Goal: Task Accomplishment & Management: Use online tool/utility

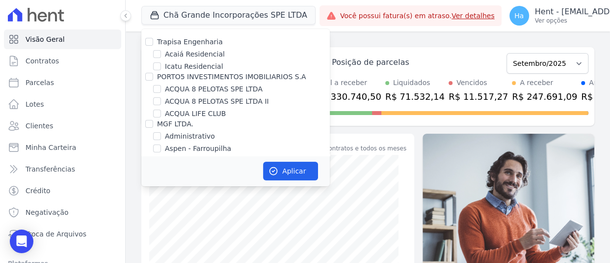
scroll to position [2391, 0]
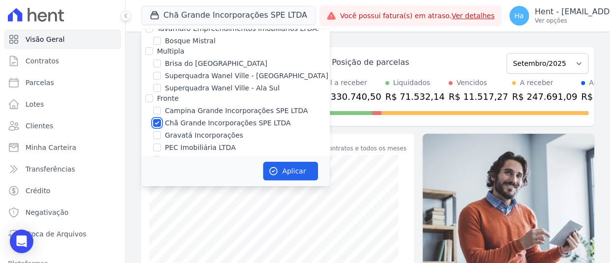
click at [157, 119] on input "Chã Grande Incorporações SPE LTDA" at bounding box center [157, 123] width 8 height 8
checkbox input "false"
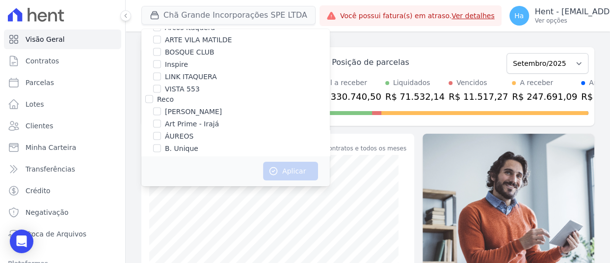
scroll to position [6437, 0]
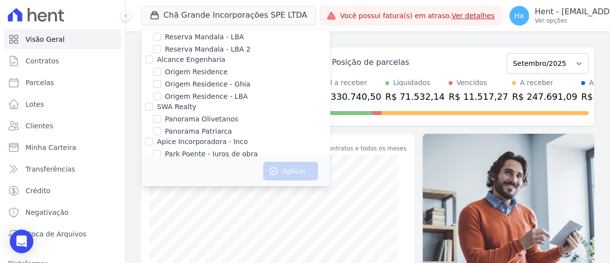
click at [147, 232] on input "Priori" at bounding box center [149, 236] width 8 height 8
checkbox input "true"
click at [289, 165] on button "Aplicar" at bounding box center [290, 171] width 55 height 19
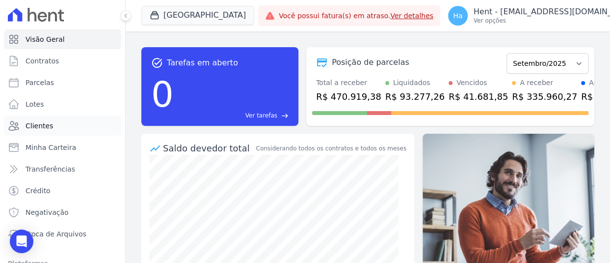
click at [49, 131] on link "Clientes" at bounding box center [62, 126] width 117 height 20
click at [53, 127] on link "Clientes" at bounding box center [62, 126] width 117 height 20
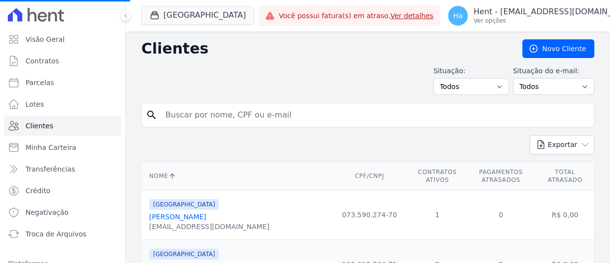
click at [232, 124] on div "search" at bounding box center [367, 115] width 453 height 25
click at [240, 114] on input "search" at bounding box center [375, 115] width 431 height 20
paste input "Mythell Anderson Alves Leite da Silva"
type input "Mythell Anderson Alves Leite da Silva"
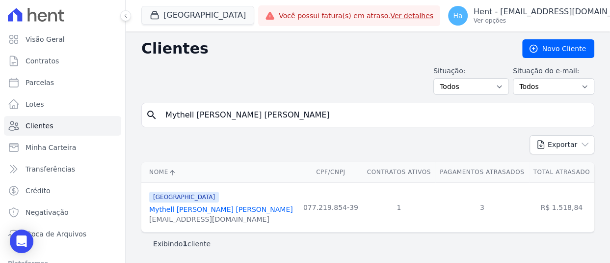
click at [213, 206] on link "Mythell Anderson Alves Leite Da Silva" at bounding box center [221, 209] width 144 height 8
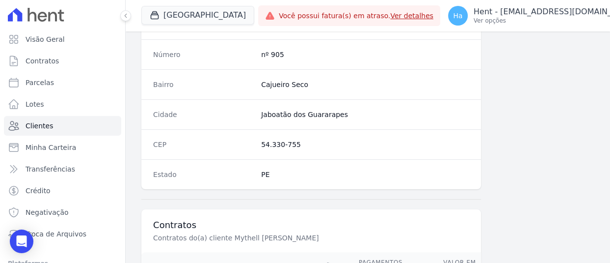
scroll to position [662, 0]
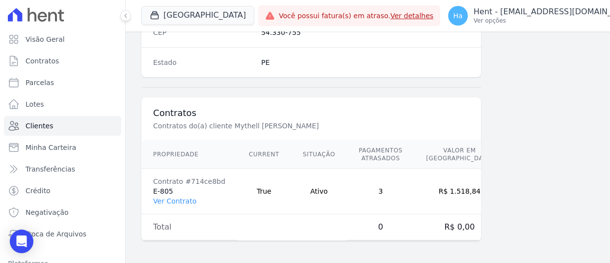
click at [171, 192] on td "Contrato #714ce8bd E-805 Ver Contrato" at bounding box center [189, 191] width 96 height 46
click at [171, 201] on link "Ver Contrato" at bounding box center [174, 201] width 43 height 8
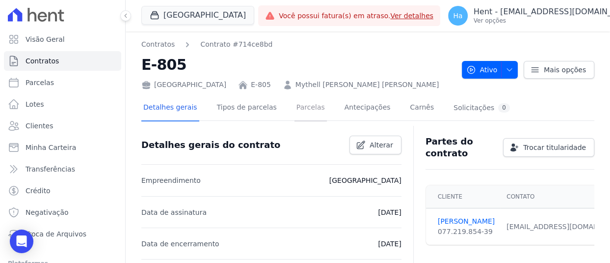
click at [306, 111] on link "Parcelas" at bounding box center [311, 108] width 32 height 26
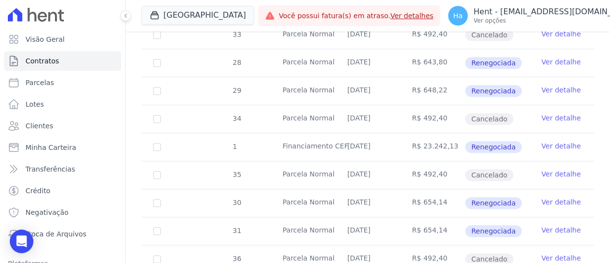
scroll to position [638, 0]
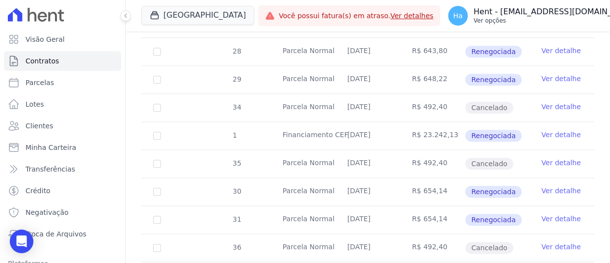
click at [548, 20] on p "Ver opções" at bounding box center [556, 21] width 164 height 8
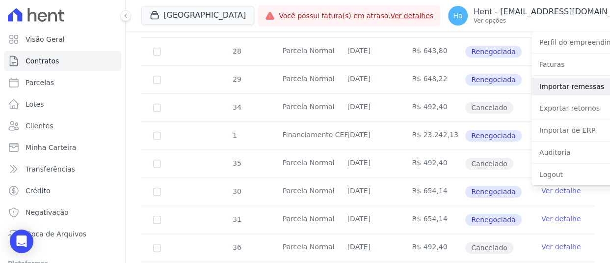
click at [536, 86] on link "Importar remessas" at bounding box center [595, 87] width 126 height 18
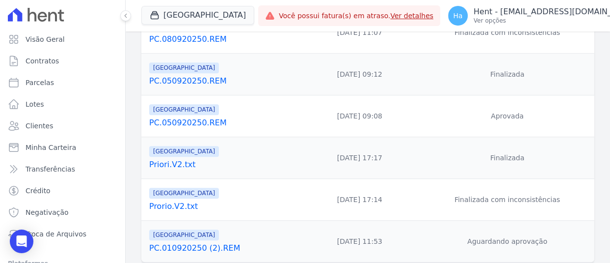
scroll to position [390, 0]
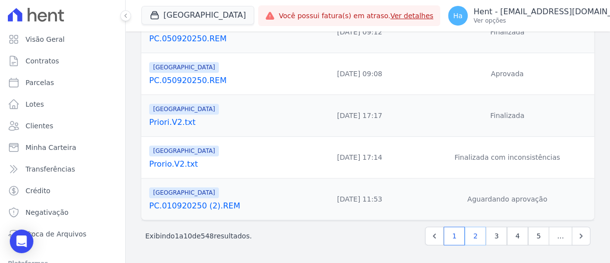
click at [475, 236] on link "2" at bounding box center [475, 235] width 21 height 19
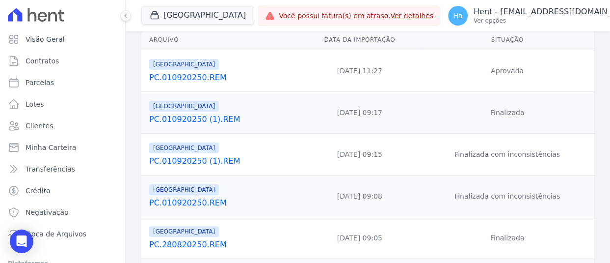
scroll to position [147, 0]
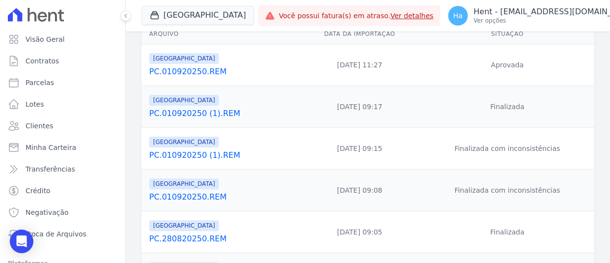
click at [197, 194] on link "PC.010920250.REM" at bounding box center [222, 197] width 146 height 12
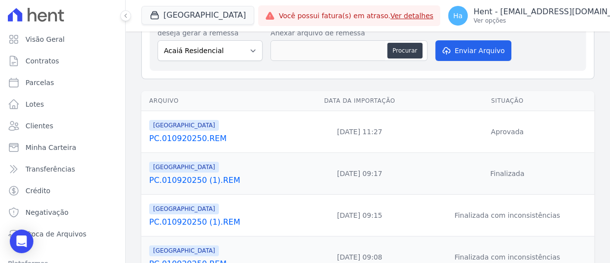
scroll to position [98, 0]
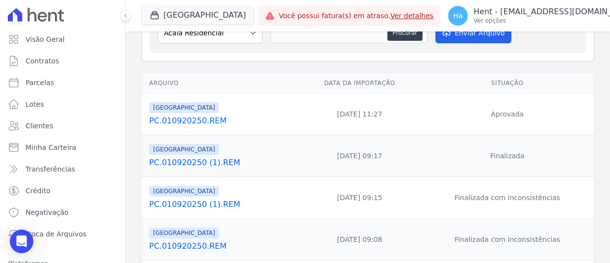
click at [200, 203] on link "PC.010920250 (1).REM" at bounding box center [222, 204] width 146 height 12
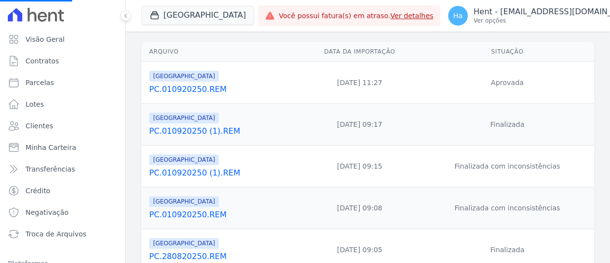
scroll to position [147, 0]
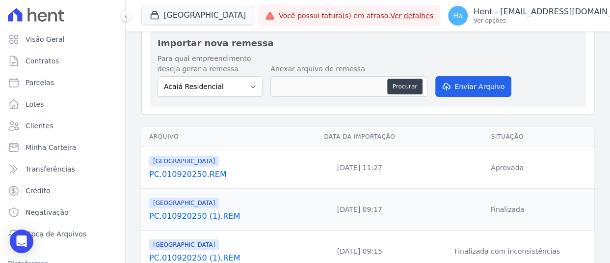
scroll to position [147, 0]
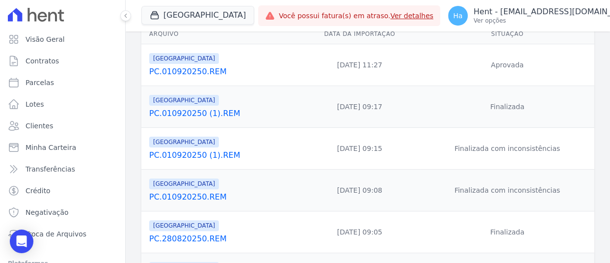
click at [187, 72] on link "PC.010920250.REM" at bounding box center [222, 72] width 146 height 12
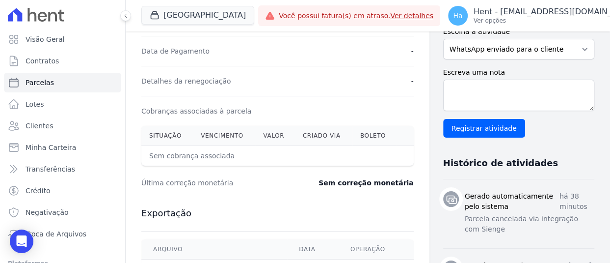
scroll to position [393, 0]
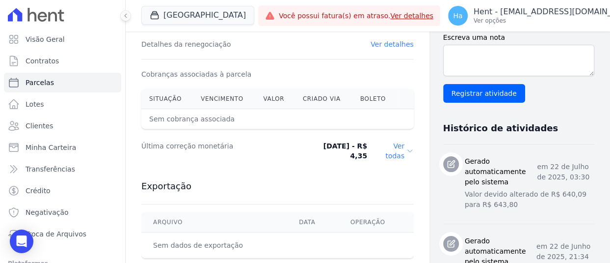
scroll to position [344, 0]
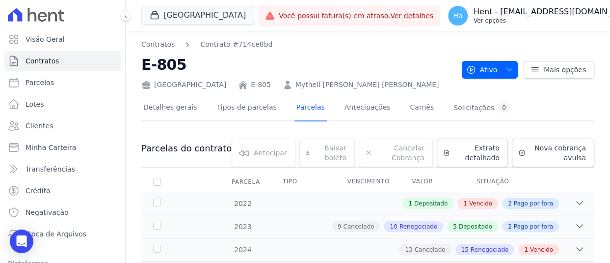
click at [538, 29] on button "Ha Hent - [EMAIL_ADDRESS][DOMAIN_NAME] Ver opções" at bounding box center [548, 15] width 217 height 27
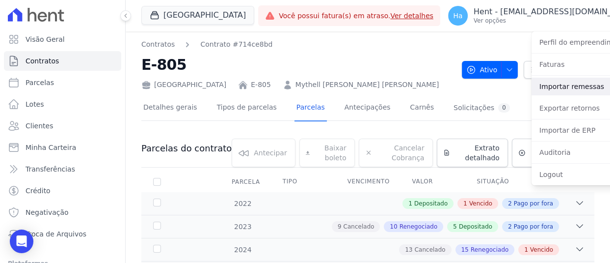
click at [532, 94] on link "Importar remessas" at bounding box center [595, 87] width 126 height 18
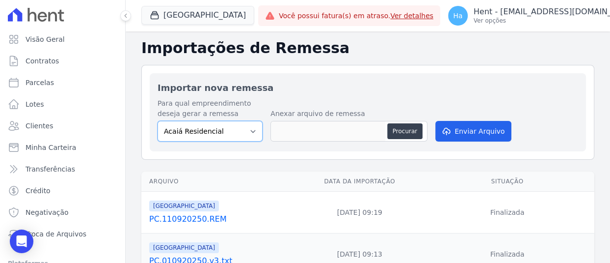
click at [249, 130] on select "Acaiá Residencial ACQUA 8 PELOTAS SPE LTDA II Administrativo AGILE ELOI MENDES …" at bounding box center [210, 131] width 105 height 21
select select "986a0db6-a8ec-4145-84fa-14c71c5582ed"
click at [158, 121] on select "Acaiá Residencial ACQUA 8 PELOTAS SPE LTDA II Administrativo AGILE ELOI MENDES …" at bounding box center [210, 131] width 105 height 21
click at [404, 125] on button "Procurar" at bounding box center [404, 131] width 35 height 16
type input "PC.010920250.Mythell [PERSON_NAME].txt"
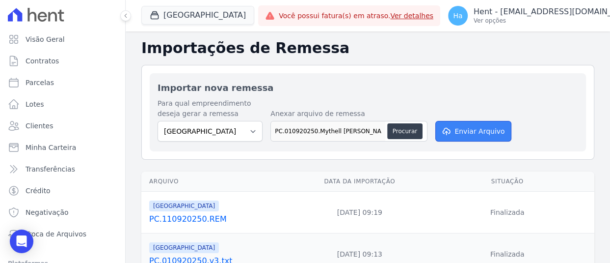
click at [500, 133] on button "Enviar Arquivo" at bounding box center [474, 131] width 76 height 21
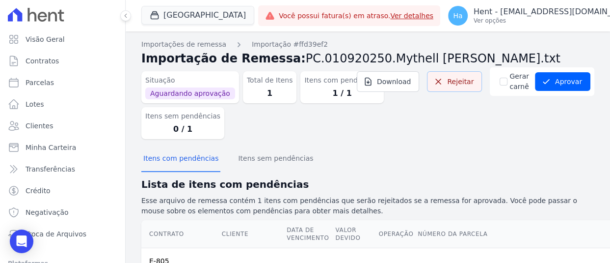
click at [453, 88] on link "Rejeitar" at bounding box center [454, 81] width 55 height 21
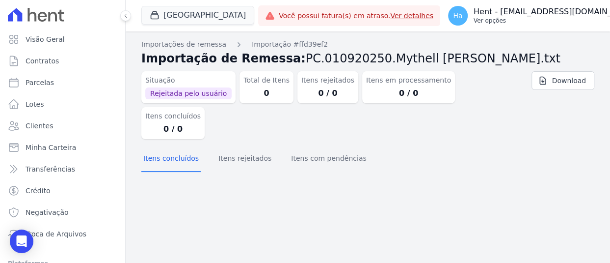
click at [549, 17] on p "Ver opções" at bounding box center [556, 21] width 164 height 8
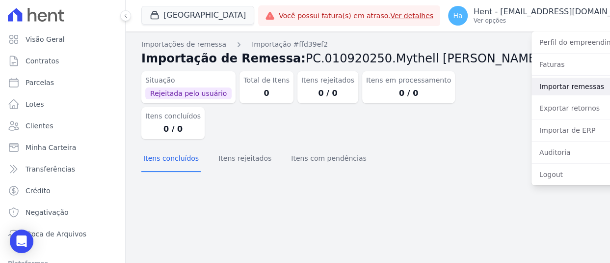
click at [532, 87] on link "Importar remessas" at bounding box center [595, 87] width 126 height 18
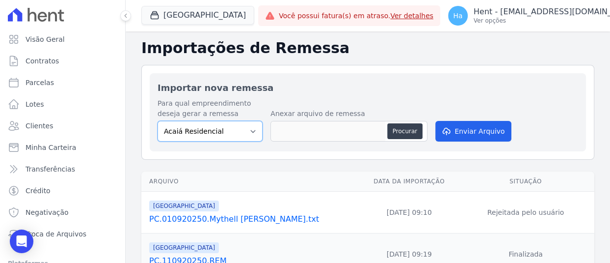
click at [230, 134] on select "Acaiá Residencial ACQUA 8 PELOTAS SPE LTDA II Administrativo AGILE ELOI MENDES …" at bounding box center [210, 131] width 105 height 21
select select "986a0db6-a8ec-4145-84fa-14c71c5582ed"
click at [158, 121] on select "Acaiá Residencial ACQUA 8 PELOTAS SPE LTDA II Administrativo AGILE ELOI MENDES …" at bounding box center [210, 131] width 105 height 21
click at [388, 124] on button "Procurar" at bounding box center [404, 131] width 35 height 16
type input "PC.010920250.Mythell [PERSON_NAME].txt"
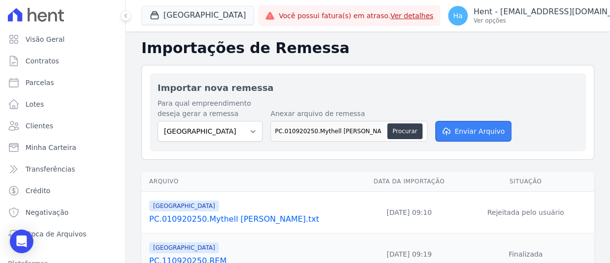
click at [470, 134] on button "Enviar Arquivo" at bounding box center [474, 131] width 76 height 21
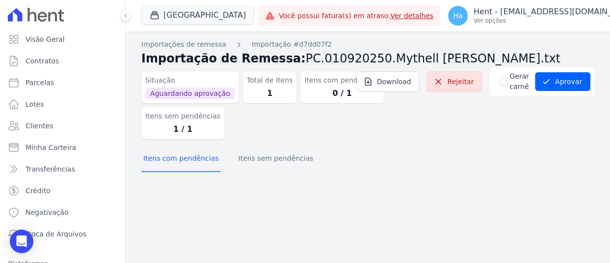
click at [257, 176] on div "Importações de remessa Importação #d7dd07f2 Importação de Remessa: PC.010920250…" at bounding box center [367, 107] width 453 height 137
click at [283, 161] on button "Itens sem pendências" at bounding box center [275, 159] width 79 height 26
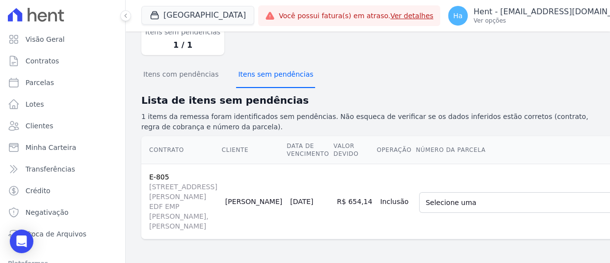
scroll to position [150, 0]
click at [508, 192] on select "Selecione uma 1 - 10/11/2022 - R$ 487,10 - Vencido (Cobrança Expirada) 30 - 10/…" at bounding box center [524, 202] width 210 height 21
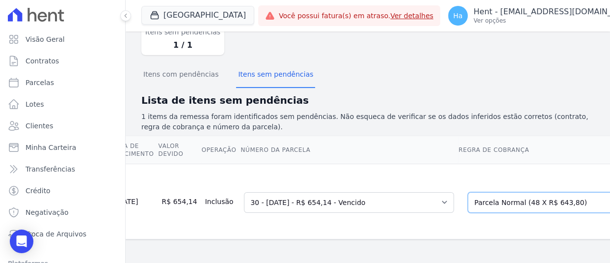
click at [495, 192] on select "Selecione uma Nova Parcela Avulsa Parcela Avulsa Existente Outros (1 X R$ 486,6…" at bounding box center [550, 202] width 164 height 21
click at [468, 192] on select "Selecione uma Nova Parcela Avulsa Parcela Avulsa Existente Outros (1 X R$ 486,6…" at bounding box center [550, 202] width 164 height 21
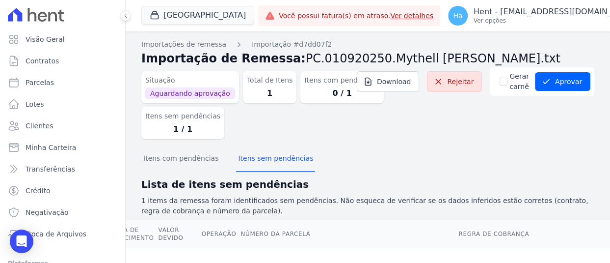
scroll to position [0, 0]
click at [557, 82] on button "Aprovar" at bounding box center [562, 81] width 55 height 19
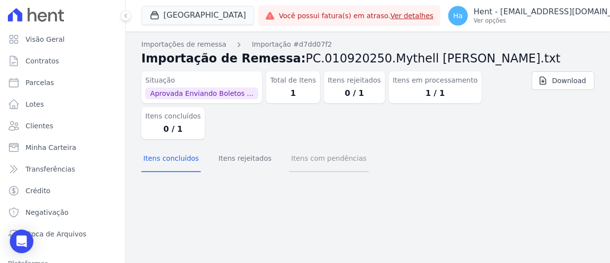
click at [323, 146] on button "Itens com pendências" at bounding box center [328, 159] width 79 height 26
click at [573, 13] on p "Hent - [EMAIL_ADDRESS][DOMAIN_NAME]" at bounding box center [556, 12] width 164 height 10
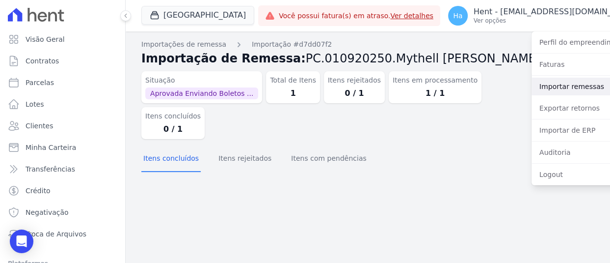
click at [532, 90] on link "Importar remessas" at bounding box center [595, 87] width 126 height 18
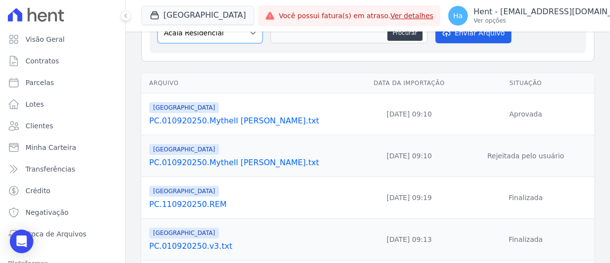
click at [250, 34] on select "Acaiá Residencial ACQUA 8 PELOTAS SPE LTDA II Administrativo AGILE ELOI MENDES …" at bounding box center [210, 33] width 105 height 21
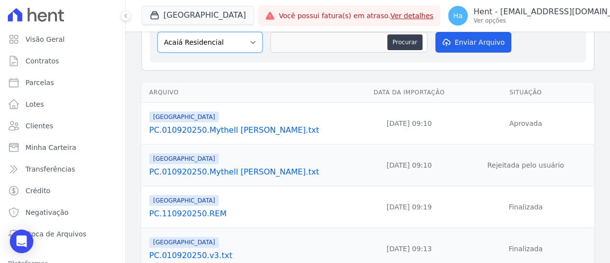
select select "986a0db6-a8ec-4145-84fa-14c71c5582ed"
click at [158, 32] on select "Acaiá Residencial ACQUA 8 PELOTAS SPE LTDA II Administrativo AGILE ELOI MENDES …" at bounding box center [210, 42] width 105 height 21
click at [394, 43] on button "Procurar" at bounding box center [404, 42] width 35 height 16
type input "PC.010920250.Mythell Anderson Alves Leite da Silva.txt"
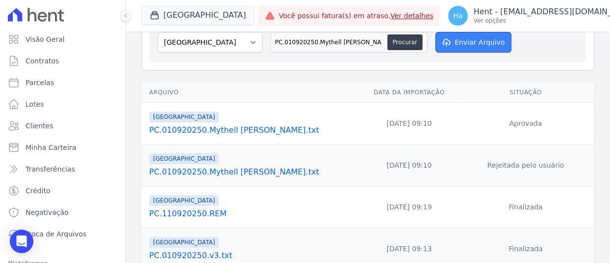
click at [480, 39] on button "Enviar Arquivo" at bounding box center [474, 42] width 76 height 21
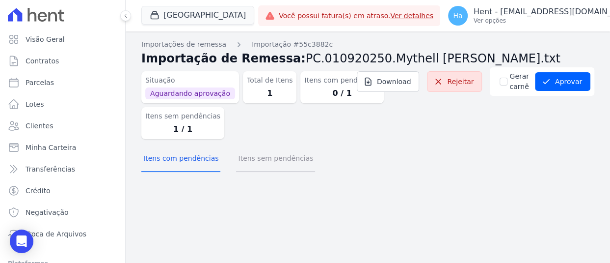
click at [260, 161] on button "Itens sem pendências" at bounding box center [275, 159] width 79 height 26
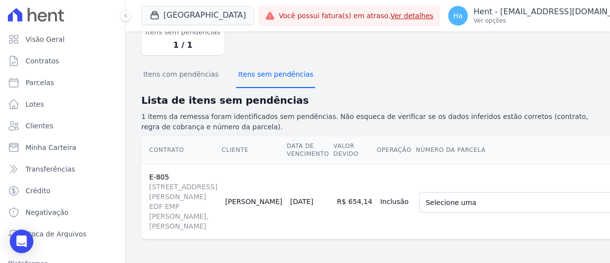
scroll to position [150, 0]
click at [489, 192] on select "Selecione uma 1 - [DATE] - R$ 487,10 - Vencido (Cobrança Expirada) 30 - [DATE] …" at bounding box center [524, 202] width 210 height 21
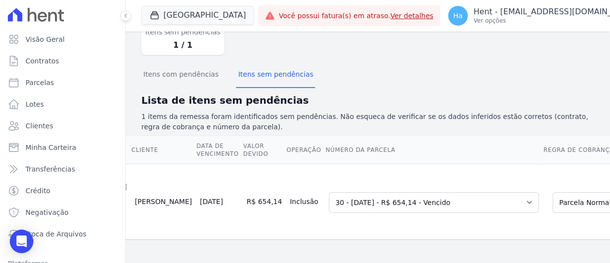
scroll to position [0, 168]
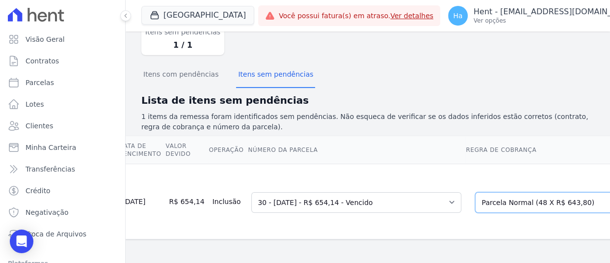
click at [504, 192] on select "Selecione uma Nova Parcela Avulsa Parcela Avulsa Existente Outros (1 X R$ 486,6…" at bounding box center [557, 202] width 164 height 21
click at [475, 192] on select "Selecione uma Nova Parcela Avulsa Parcela Avulsa Existente Outros (1 X R$ 486,6…" at bounding box center [557, 202] width 164 height 21
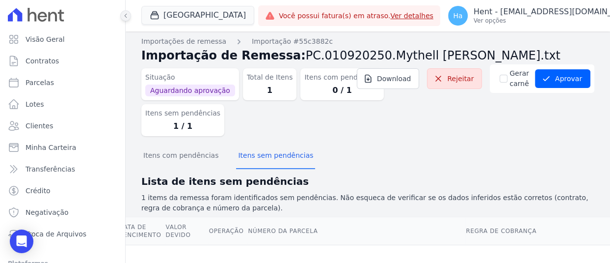
click at [130, 15] on button at bounding box center [125, 15] width 11 height 11
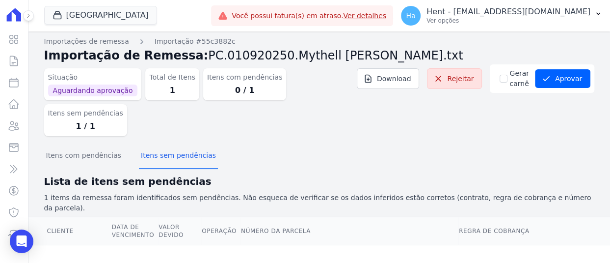
scroll to position [104, 0]
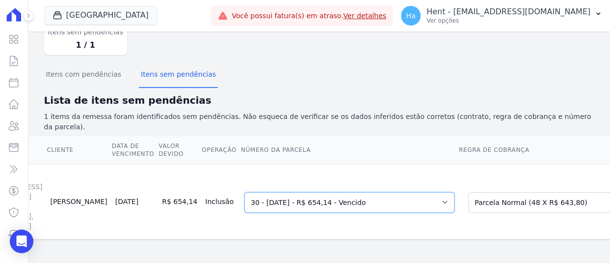
click at [339, 192] on select "Selecione uma 1 - [DATE] - R$ 487,10 - Vencido (Cobrança Expirada) 30 - [DATE] …" at bounding box center [350, 202] width 210 height 21
click at [245, 192] on select "Selecione uma 1 - 10/11/2022 - R$ 487,10 - Vencido (Cobrança Expirada) 30 - 10/…" at bounding box center [350, 202] width 210 height 21
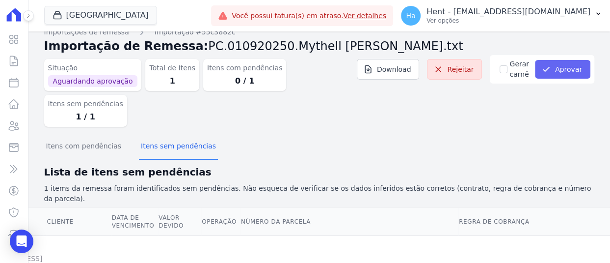
scroll to position [6, 0]
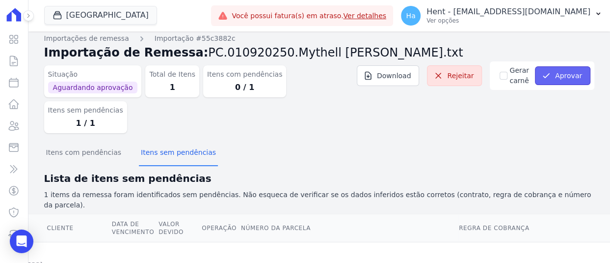
click at [544, 75] on icon "submit" at bounding box center [547, 76] width 10 height 10
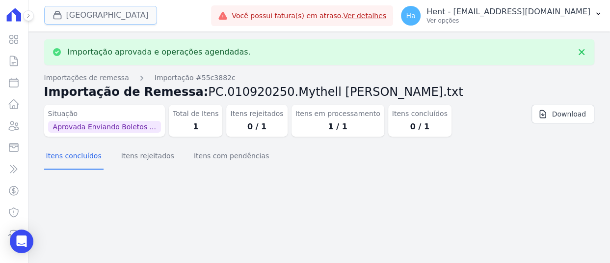
click at [104, 19] on button "[GEOGRAPHIC_DATA]" at bounding box center [100, 15] width 113 height 19
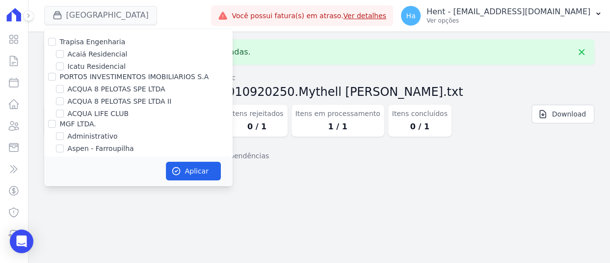
scroll to position [5709, 0]
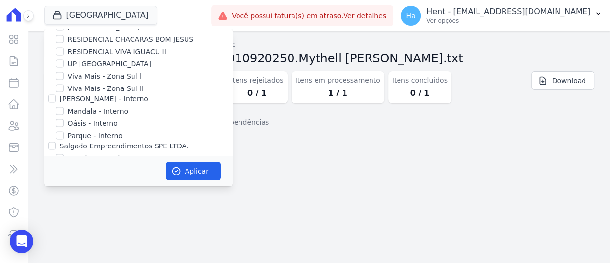
checkbox input "true"
click at [177, 169] on icon "button" at bounding box center [176, 171] width 10 height 10
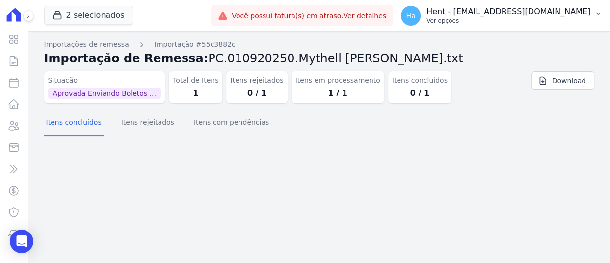
click at [548, 23] on p "Ver opções" at bounding box center [509, 21] width 164 height 8
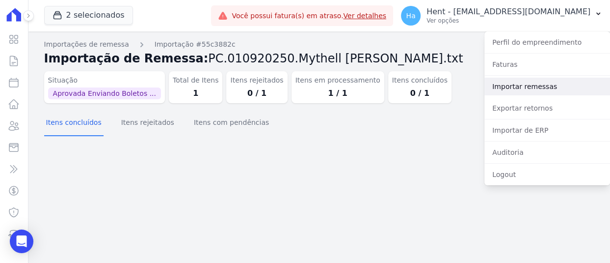
click at [541, 87] on link "Importar remessas" at bounding box center [548, 87] width 126 height 18
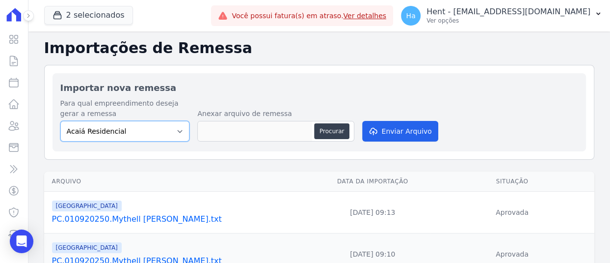
click at [153, 127] on select "Acaiá Residencial ACQUA 8 PELOTAS SPE LTDA II Administrativo AGILE ELOI MENDES …" at bounding box center [125, 131] width 130 height 21
select select "986a0db6-a8ec-4145-84fa-14c71c5582ed"
click at [60, 121] on select "Acaiá Residencial ACQUA 8 PELOTAS SPE LTDA II Administrativo AGILE ELOI MENDES …" at bounding box center [125, 131] width 130 height 21
click at [329, 130] on button "Procurar" at bounding box center [331, 131] width 35 height 16
type input "PC.010920250.Mythell [PERSON_NAME].txt"
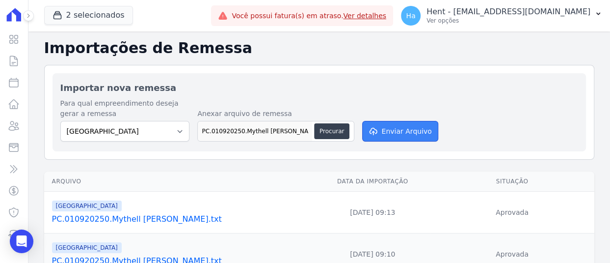
click at [387, 133] on button "Enviar Arquivo" at bounding box center [400, 131] width 76 height 21
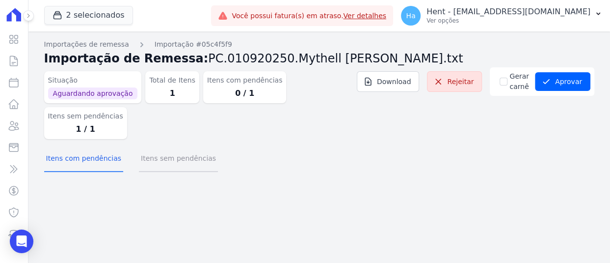
drag, startPoint x: 181, startPoint y: 121, endPoint x: 188, endPoint y: 127, distance: 8.7
click at [181, 146] on button "Itens sem pendências" at bounding box center [178, 159] width 79 height 26
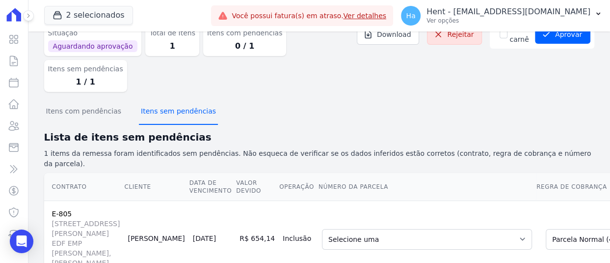
scroll to position [104, 0]
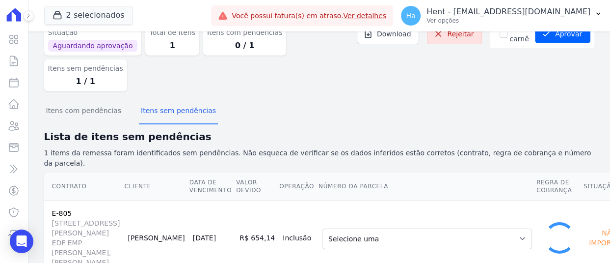
scroll to position [38, 0]
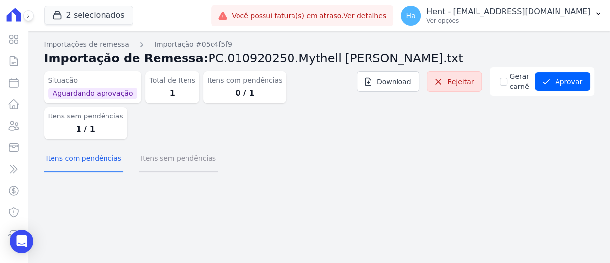
click at [183, 146] on button "Itens sem pendências" at bounding box center [178, 159] width 79 height 26
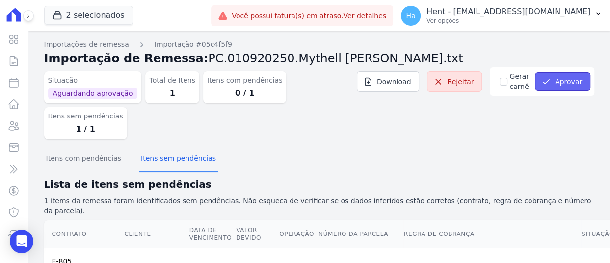
click at [579, 84] on button "Aprovar" at bounding box center [562, 81] width 55 height 19
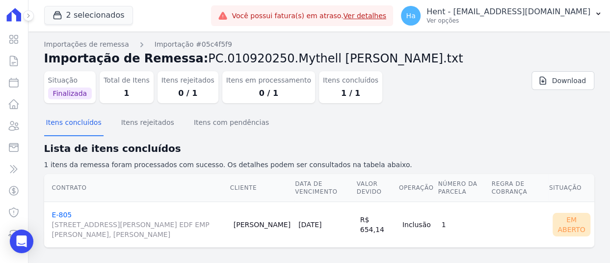
click at [28, 13] on icon at bounding box center [29, 16] width 6 height 6
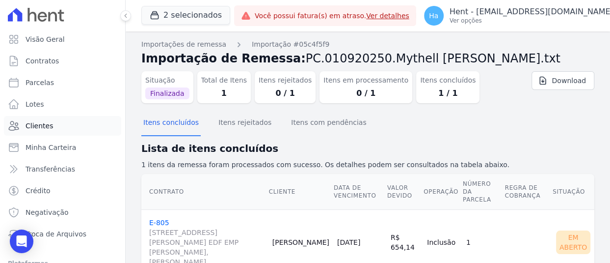
click at [24, 116] on link "Clientes" at bounding box center [62, 126] width 117 height 20
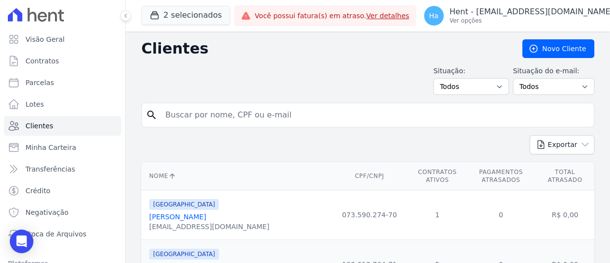
click at [197, 117] on input "search" at bounding box center [375, 115] width 431 height 20
type input "Ingrid"
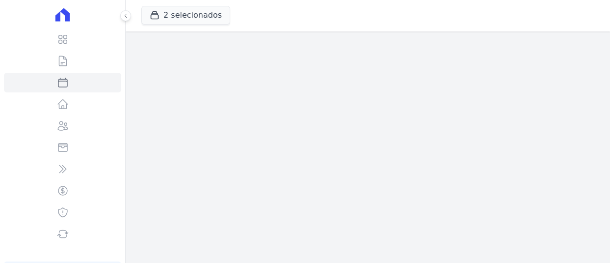
select select
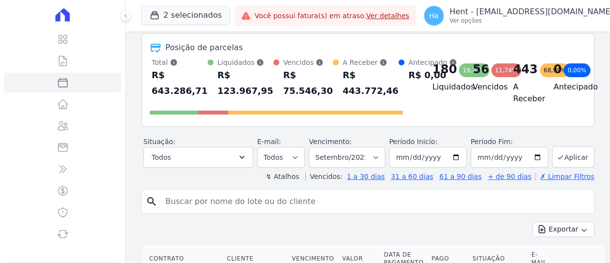
scroll to position [98, 0]
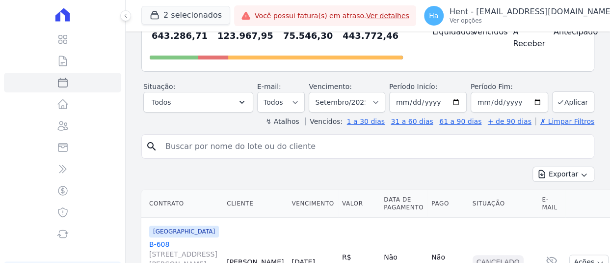
click at [302, 154] on input "search" at bounding box center [375, 147] width 431 height 20
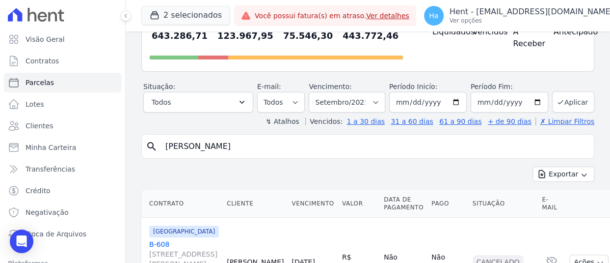
type input "Ingrid Tali"
select select
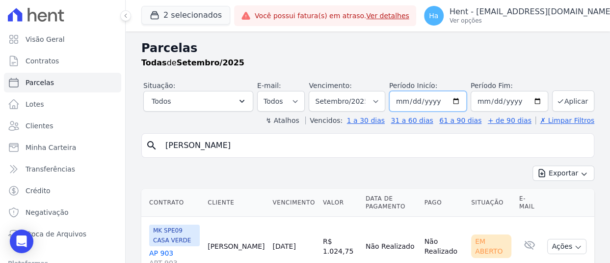
click at [412, 99] on input "[DATE]" at bounding box center [428, 101] width 78 height 21
type input "[DATE]"
click at [493, 99] on input "[DATE]" at bounding box center [510, 101] width 78 height 21
type input "2025-08-30"
click at [575, 100] on button "Aplicar" at bounding box center [573, 100] width 42 height 21
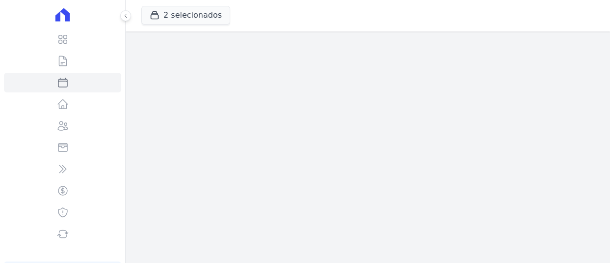
select select
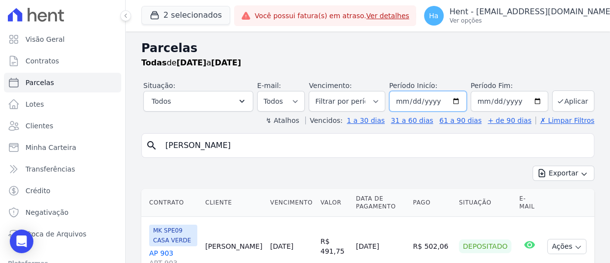
click at [414, 101] on input "[DATE]" at bounding box center [428, 101] width 78 height 21
type input "[DATE]"
click at [493, 99] on input "2025-08-30" at bounding box center [510, 101] width 78 height 21
type input "[DATE]"
click at [177, 16] on button "2 selecionados" at bounding box center [185, 15] width 89 height 19
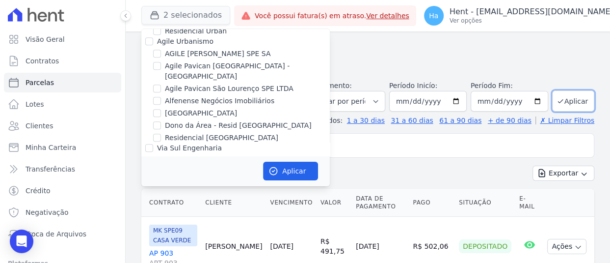
scroll to position [6449, 0]
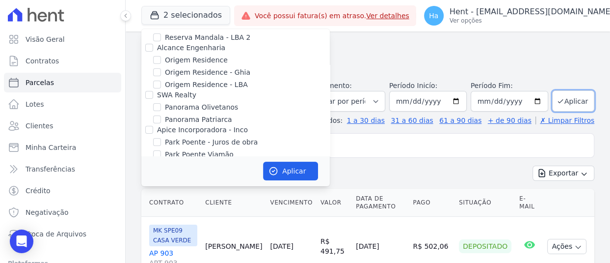
click at [145, 220] on input "Priori" at bounding box center [149, 224] width 8 height 8
checkbox input "false"
click at [288, 169] on button "Aplicar" at bounding box center [290, 171] width 55 height 19
select select
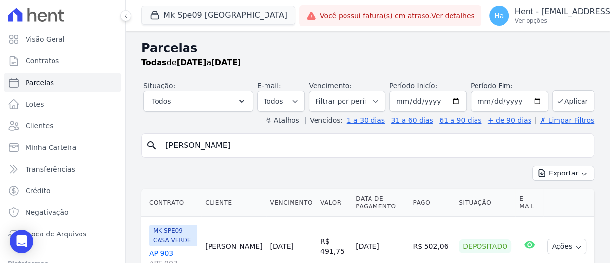
click at [270, 133] on div "search Ingrid Tali" at bounding box center [367, 145] width 453 height 25
drag, startPoint x: 227, startPoint y: 143, endPoint x: 44, endPoint y: 147, distance: 182.7
click at [63, 153] on div "Visão Geral Contratos Parcelas Lotes Clientes Minha Carteira Transferências Cré…" at bounding box center [305, 131] width 610 height 263
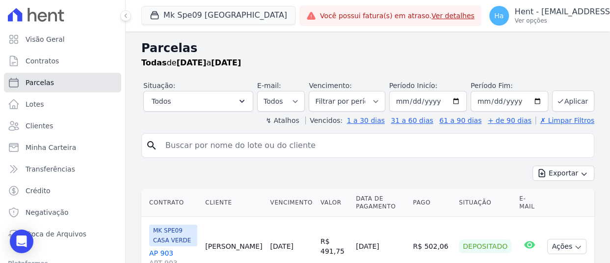
click at [37, 85] on span "Parcelas" at bounding box center [40, 83] width 28 height 10
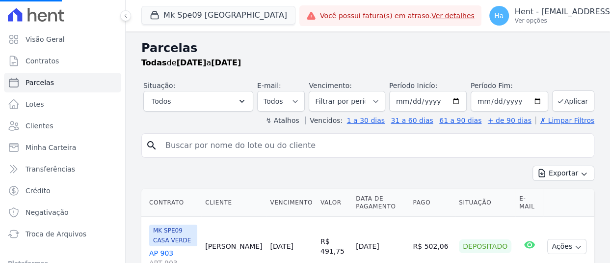
select select
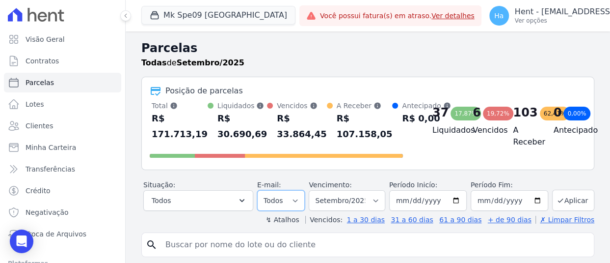
click at [295, 211] on select "Todos Lido Não-lido" at bounding box center [281, 200] width 48 height 21
select select "read"
click at [257, 199] on select "Todos Lido Não-lido" at bounding box center [281, 200] width 48 height 21
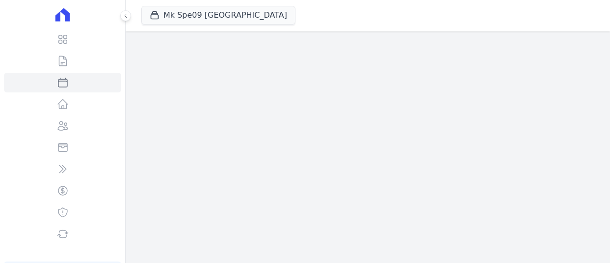
select select
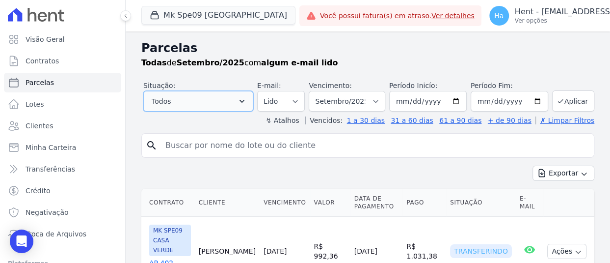
click at [224, 97] on button "Todos" at bounding box center [198, 101] width 110 height 21
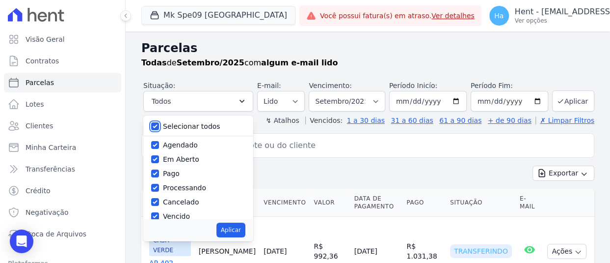
click at [153, 126] on input "Selecionar todos" at bounding box center [155, 126] width 8 height 8
checkbox input "false"
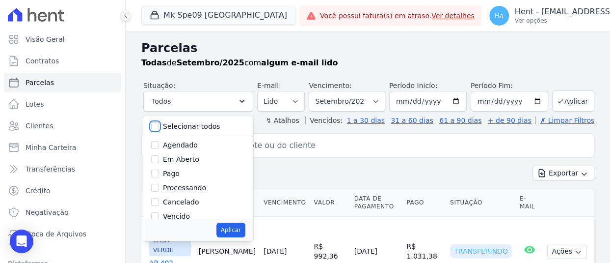
checkbox input "false"
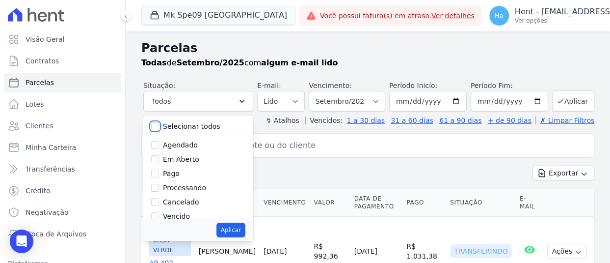
checkbox input "false"
click at [154, 156] on input "Em Aberto" at bounding box center [155, 159] width 8 height 8
checkbox input "true"
click at [157, 174] on input "Pago" at bounding box center [155, 173] width 8 height 8
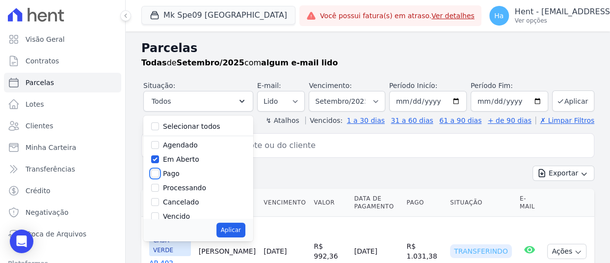
checkbox input "true"
click at [155, 216] on input "Vencido" at bounding box center [155, 216] width 8 height 8
checkbox input "true"
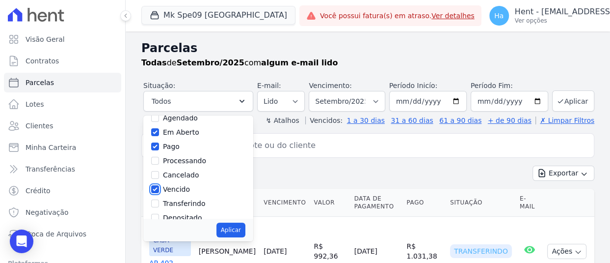
scroll to position [49, 0]
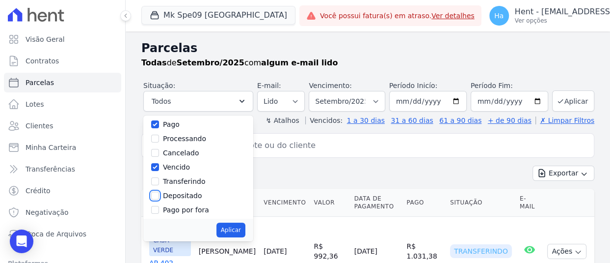
click at [153, 196] on input "Depositado" at bounding box center [155, 196] width 8 height 8
checkbox input "true"
click at [234, 229] on button "Aplicar" at bounding box center [231, 229] width 29 height 15
select select "pending"
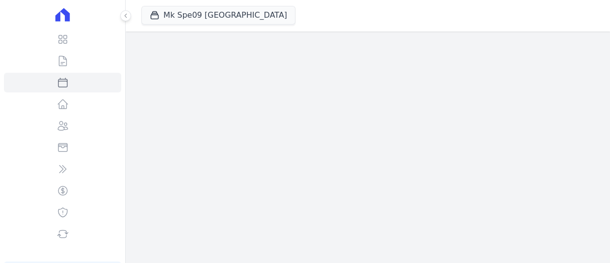
select select
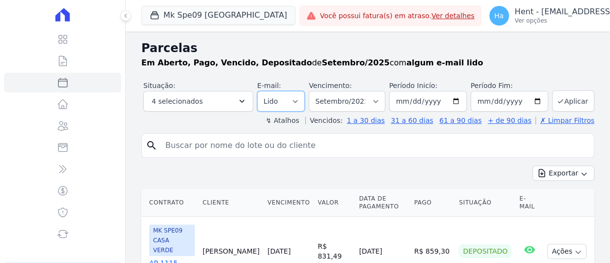
click at [295, 103] on select "Todos Lido Não-lido" at bounding box center [281, 101] width 48 height 21
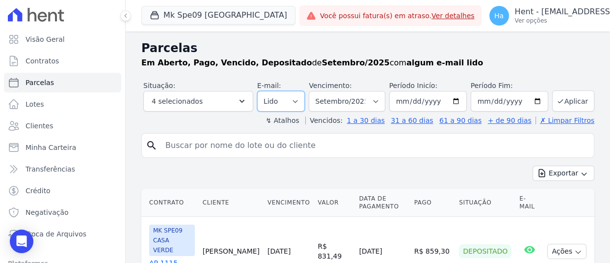
select select "all"
click at [257, 91] on select "Todos Lido Não-lido" at bounding box center [281, 101] width 48 height 21
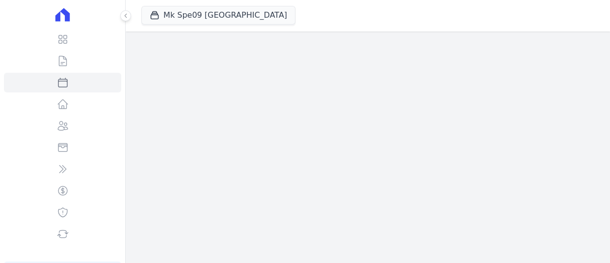
select select
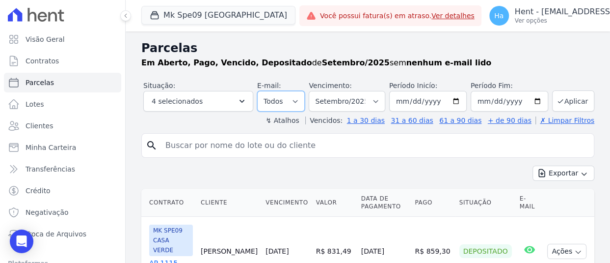
click at [302, 108] on select "Todos Lido Não-lido" at bounding box center [281, 101] width 48 height 21
select select "read"
click at [257, 91] on select "Todos Lido Não-lido" at bounding box center [281, 101] width 48 height 21
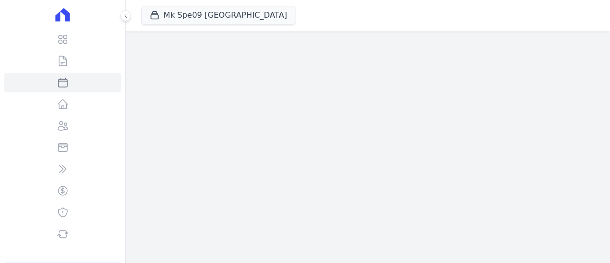
select select
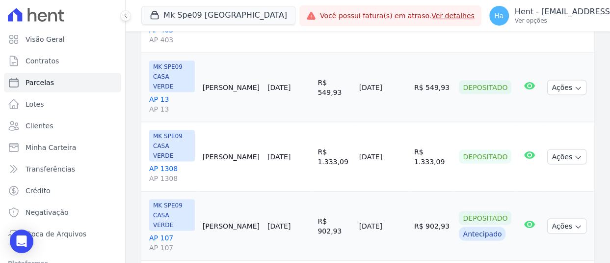
scroll to position [1470, 0]
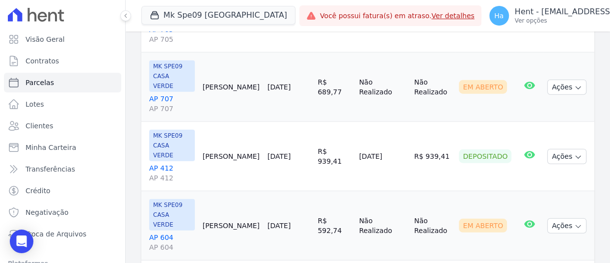
drag, startPoint x: 602, startPoint y: 239, endPoint x: 608, endPoint y: 95, distance: 143.5
click at [608, 114] on main "Parcelas Em [GEOGRAPHIC_DATA], Pago, Vencido, Depositado de Setembro/2025 com a…" at bounding box center [368, 146] width 485 height 231
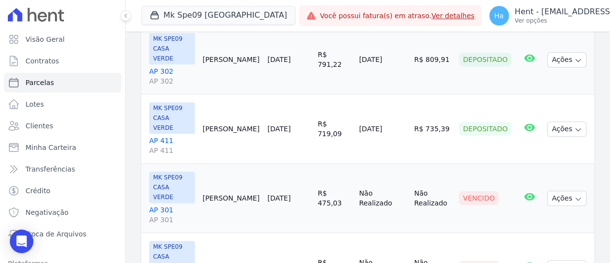
scroll to position [0, 0]
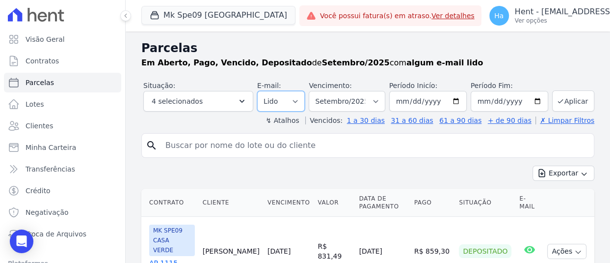
click at [287, 105] on select "Todos Lido Não-lido" at bounding box center [281, 101] width 48 height 21
select select "all"
click at [257, 91] on select "Todos Lido Não-lido" at bounding box center [281, 101] width 48 height 21
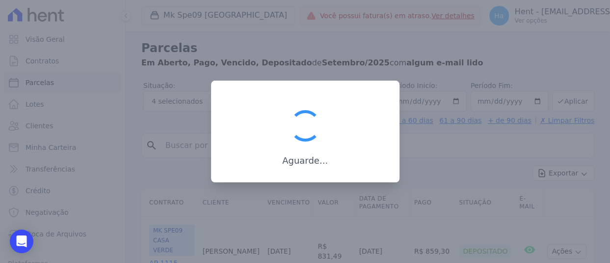
click at [173, 145] on div at bounding box center [305, 131] width 610 height 263
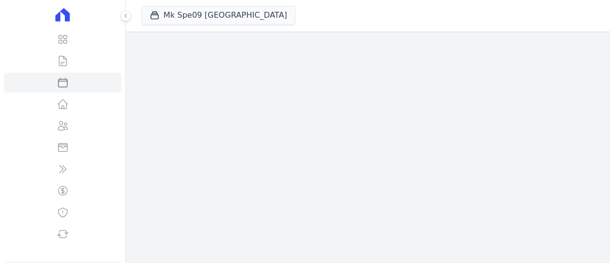
select select
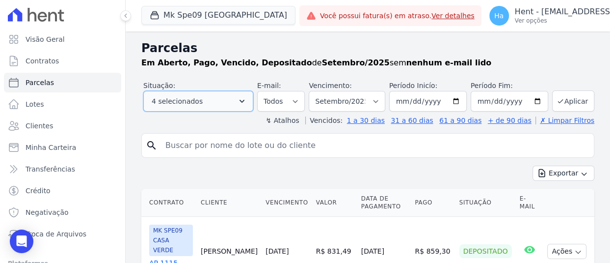
click at [239, 107] on button "4 selecionados" at bounding box center [198, 101] width 110 height 21
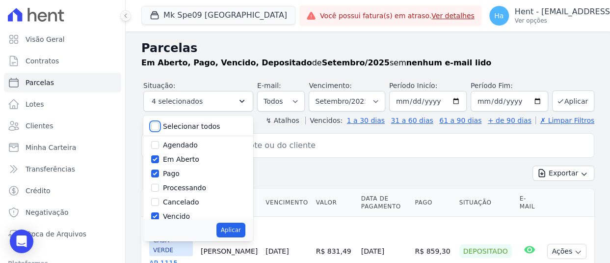
click at [157, 128] on input "Selecionar todos" at bounding box center [155, 126] width 8 height 8
checkbox input "true"
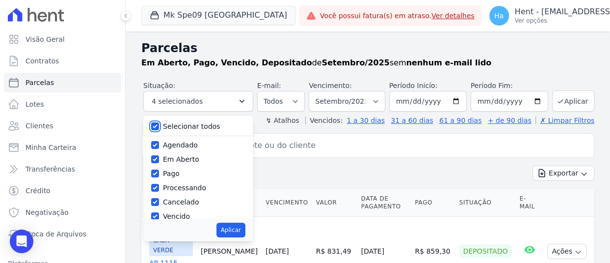
checkbox input "true"
click at [233, 232] on button "Aplicar" at bounding box center [231, 229] width 29 height 15
select select "scheduled"
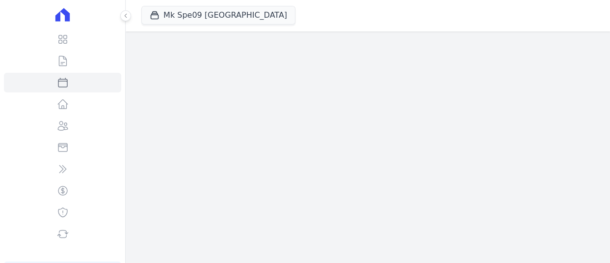
select select
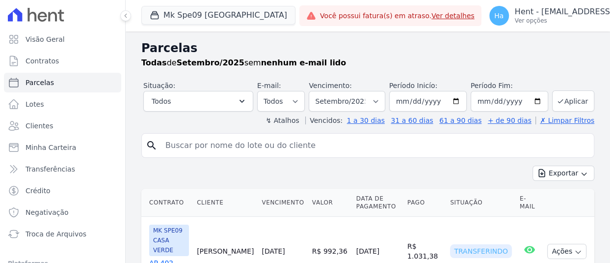
click at [265, 141] on input "search" at bounding box center [375, 146] width 431 height 20
type input "[PERSON_NAME]"
select select
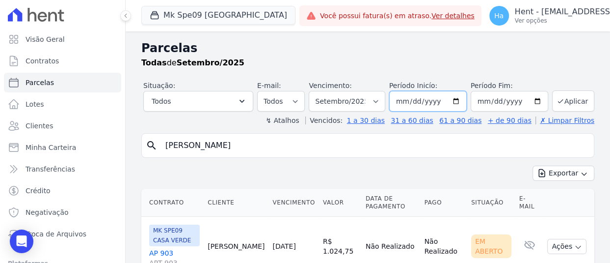
click at [409, 103] on input "[DATE]" at bounding box center [428, 101] width 78 height 21
type input "[DATE]"
click at [494, 106] on input "[DATE]" at bounding box center [510, 101] width 78 height 21
click at [495, 102] on input "[DATE]" at bounding box center [510, 101] width 78 height 21
click at [493, 102] on input "[DATE]" at bounding box center [510, 101] width 78 height 21
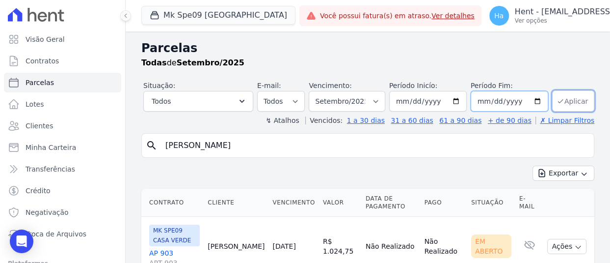
type input "[DATE]"
click at [556, 105] on button "Aplicar" at bounding box center [573, 100] width 42 height 21
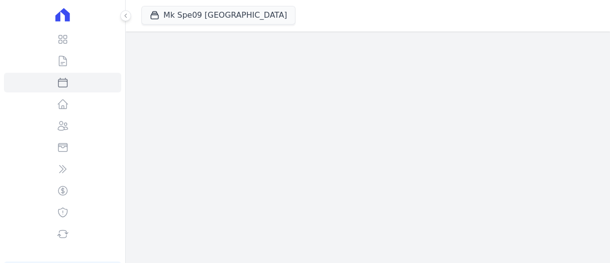
select select
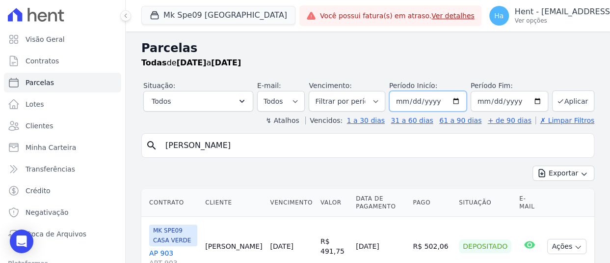
click at [417, 99] on input "[DATE]" at bounding box center [428, 101] width 78 height 21
click at [491, 99] on input "[DATE]" at bounding box center [510, 101] width 78 height 21
type input "[DATE]"
click at [566, 98] on button "Aplicar" at bounding box center [573, 100] width 42 height 21
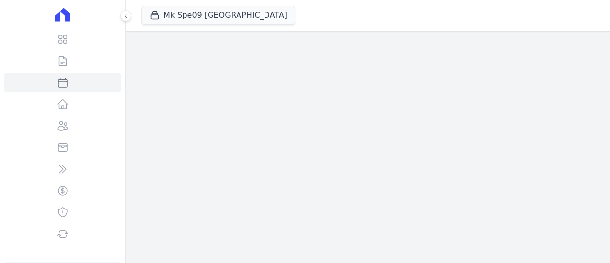
select select
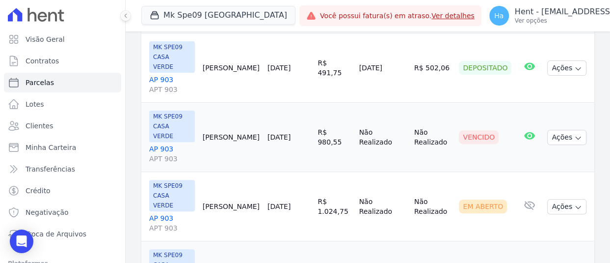
scroll to position [280, 0]
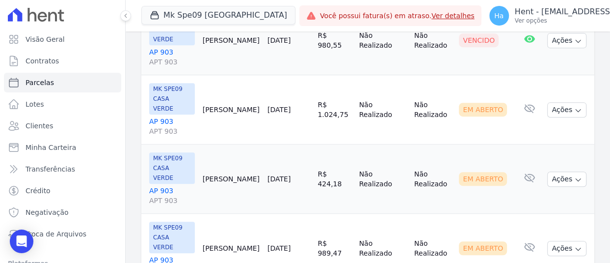
click at [164, 116] on link "AP 903 APT 903" at bounding box center [172, 126] width 46 height 20
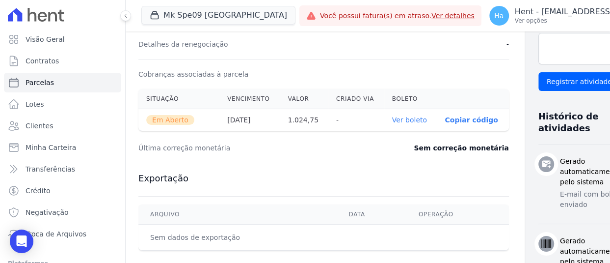
scroll to position [295, 3]
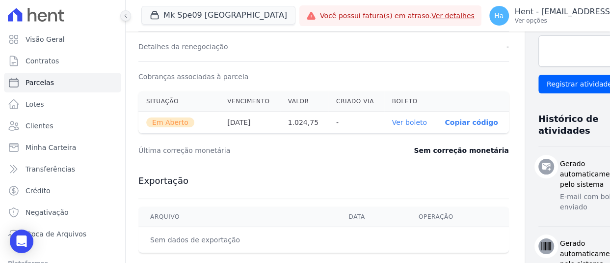
click at [127, 13] on icon at bounding box center [126, 16] width 6 height 6
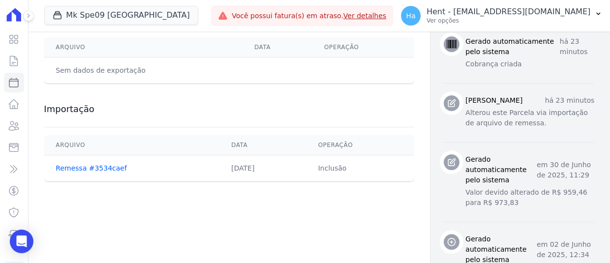
scroll to position [476, 0]
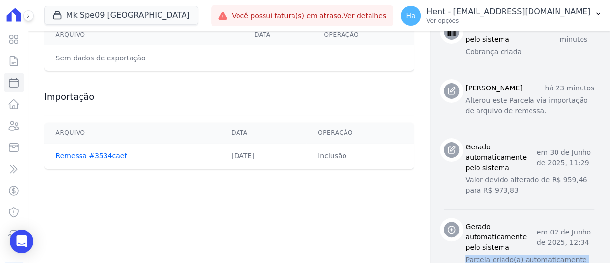
drag, startPoint x: 579, startPoint y: 227, endPoint x: 422, endPoint y: 229, distance: 157.6
click at [444, 229] on div "Gerado automaticamente pelo sistema em [DATE] 12:34 Parcela criado(a) automatic…" at bounding box center [519, 248] width 151 height 55
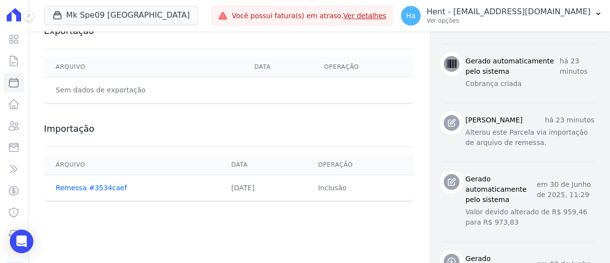
scroll to position [427, 0]
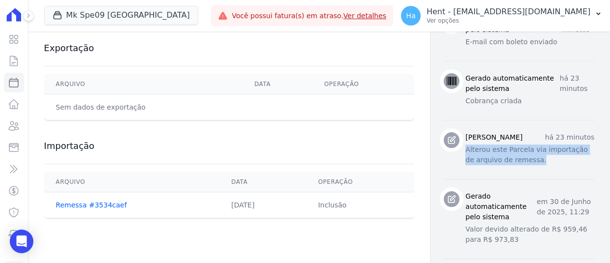
drag, startPoint x: 470, startPoint y: 163, endPoint x: 427, endPoint y: 153, distance: 44.7
click at [444, 153] on div "[PERSON_NAME] há 23 minutos Alterou este Parcela via importação de arquivo de r…" at bounding box center [519, 149] width 151 height 35
click at [505, 172] on li "[PERSON_NAME] há 23 minutos Alterou este Parcela via importação de arquivo de r…" at bounding box center [519, 149] width 151 height 59
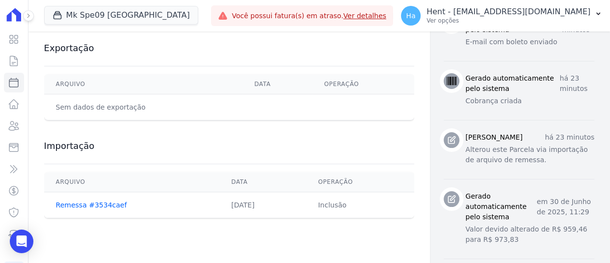
select select
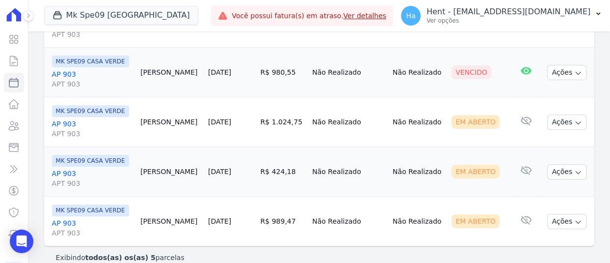
scroll to position [223, 0]
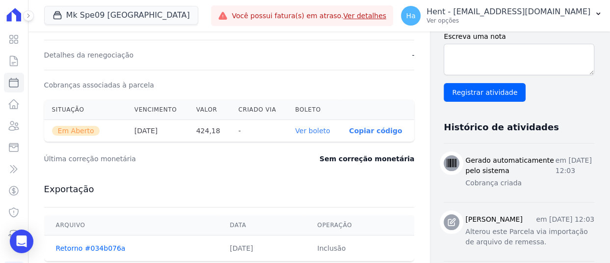
scroll to position [262, 0]
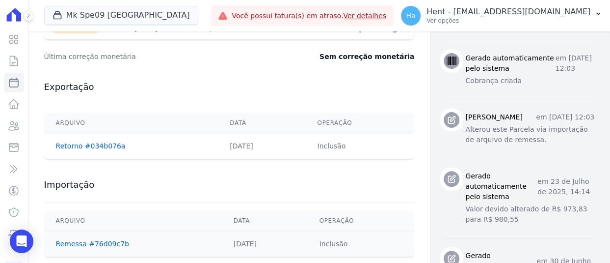
scroll to position [388, 0]
